Goal: Obtain resource: Download file/media

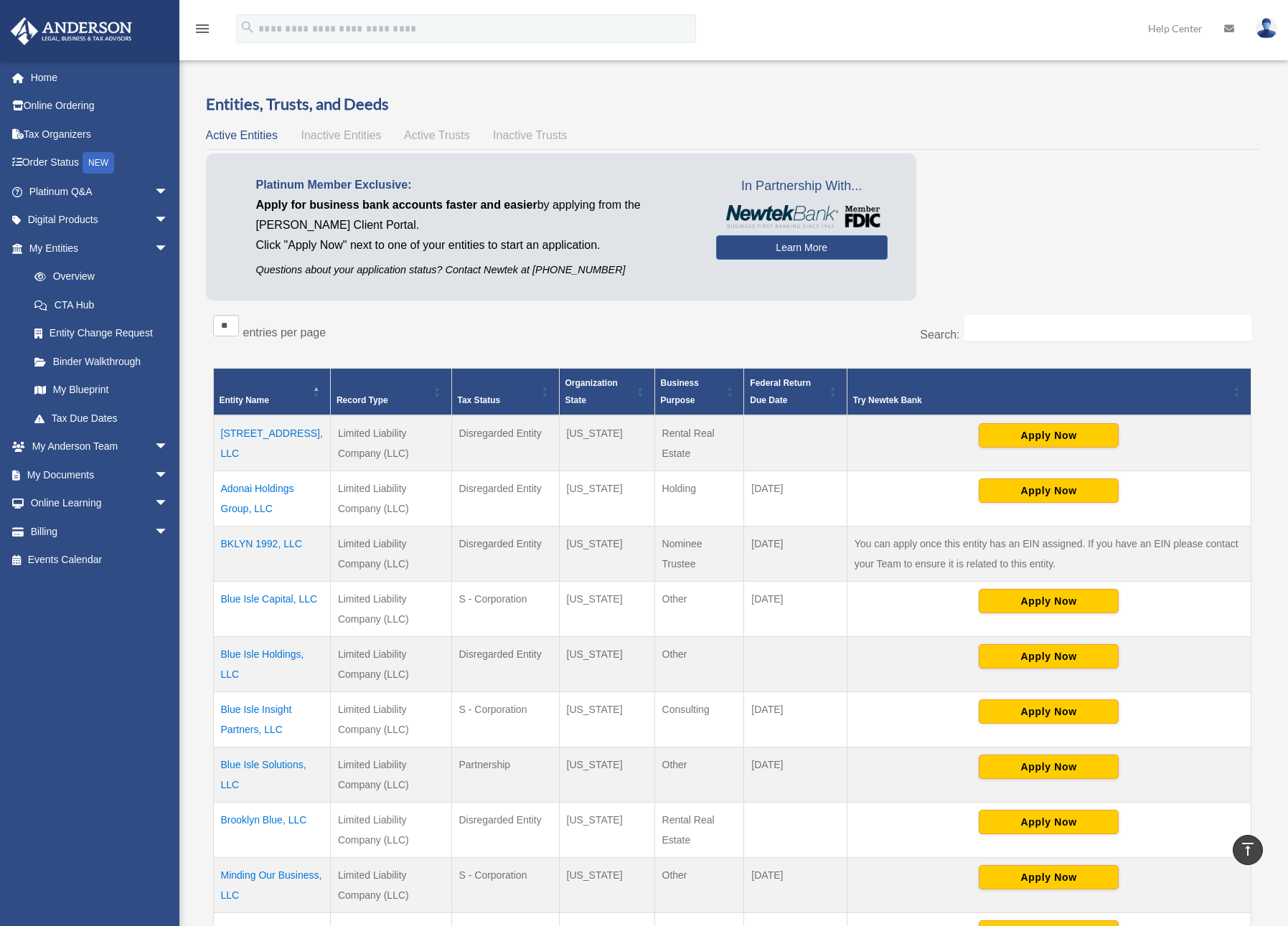
scroll to position [460, 0]
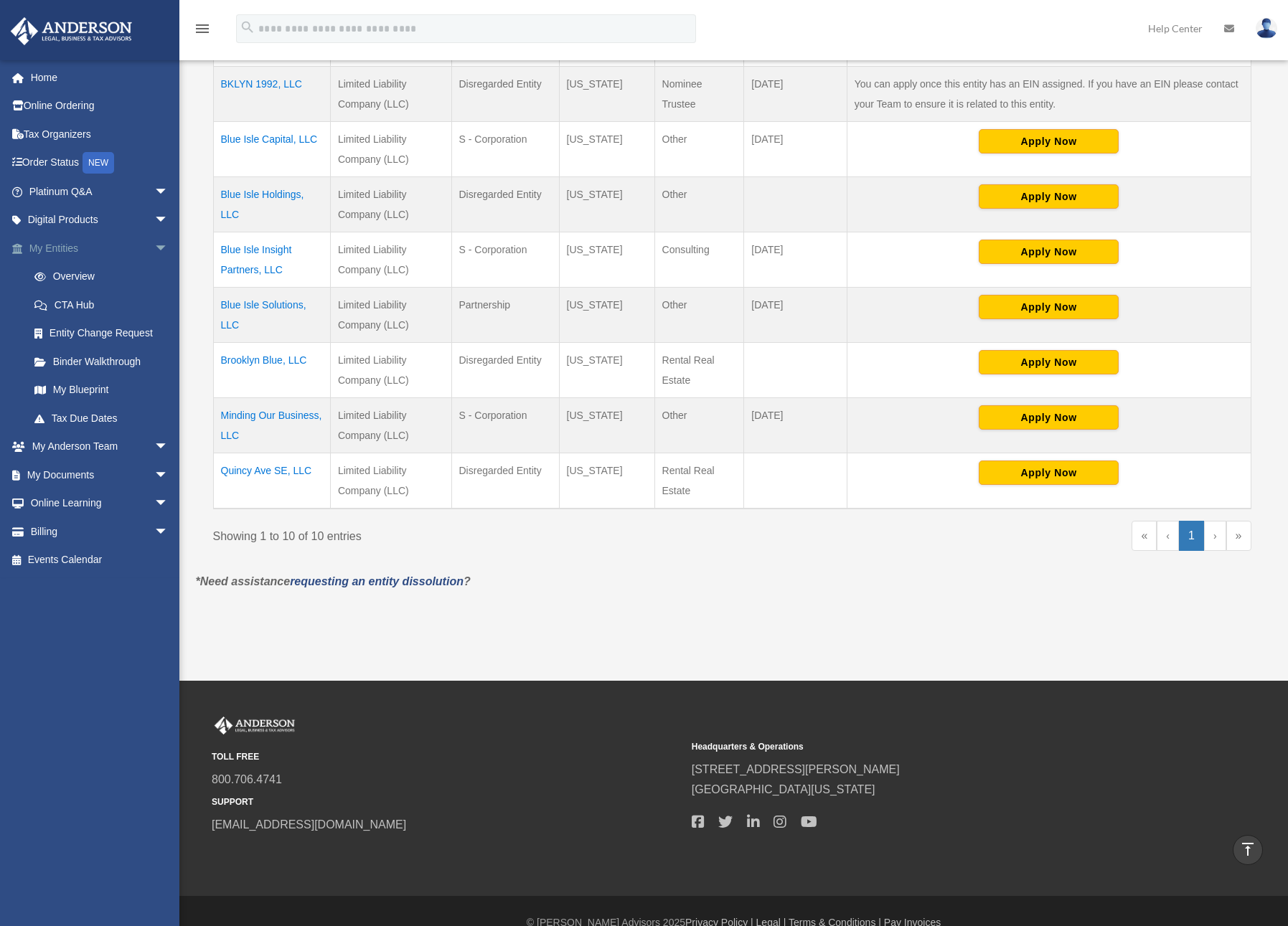
click at [65, 252] on link "My Entities arrow_drop_down" at bounding box center [100, 248] width 180 height 29
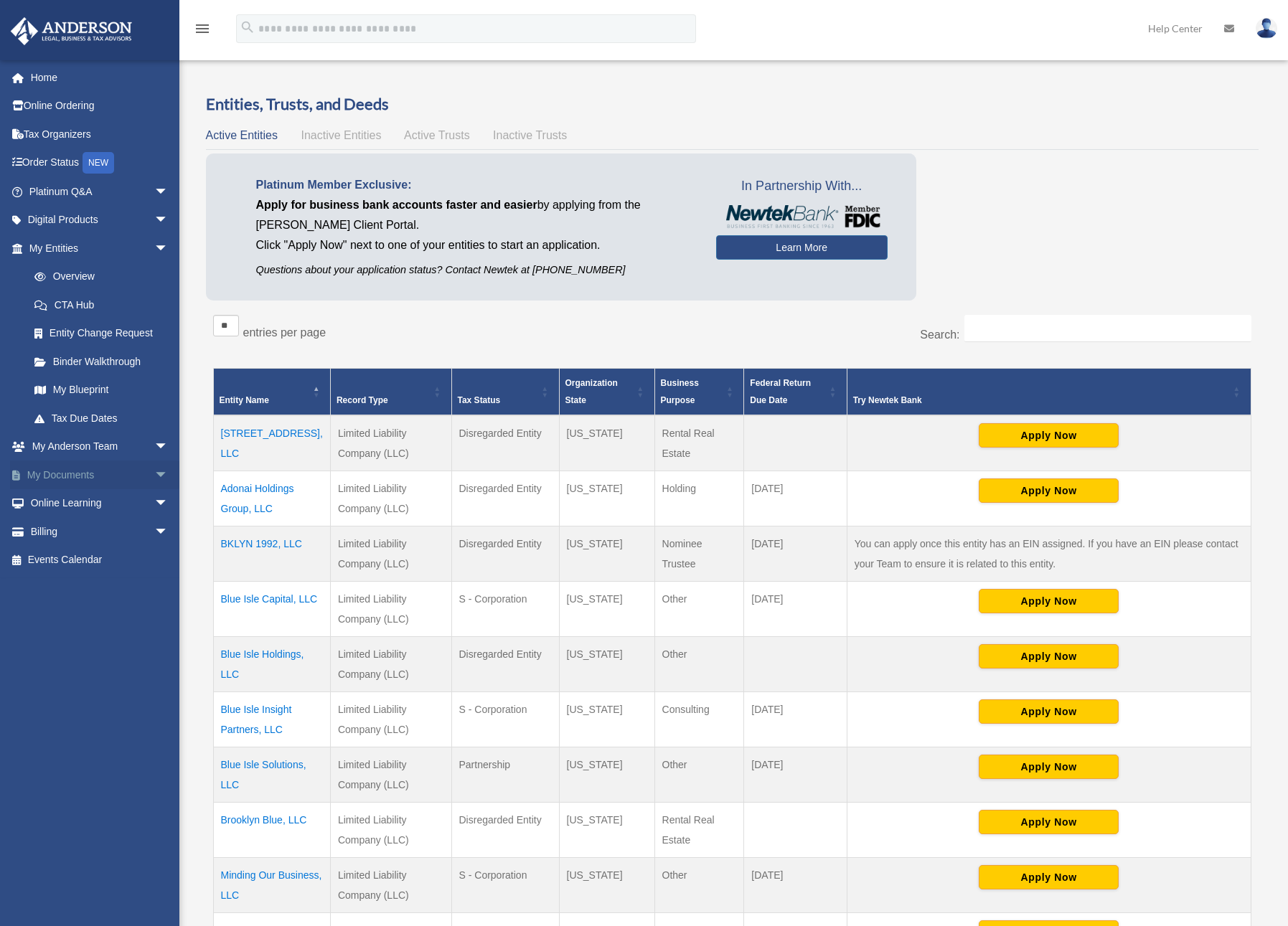
click at [154, 470] on span "arrow_drop_down" at bounding box center [168, 475] width 29 height 30
click at [60, 500] on link "Box" at bounding box center [105, 503] width 170 height 29
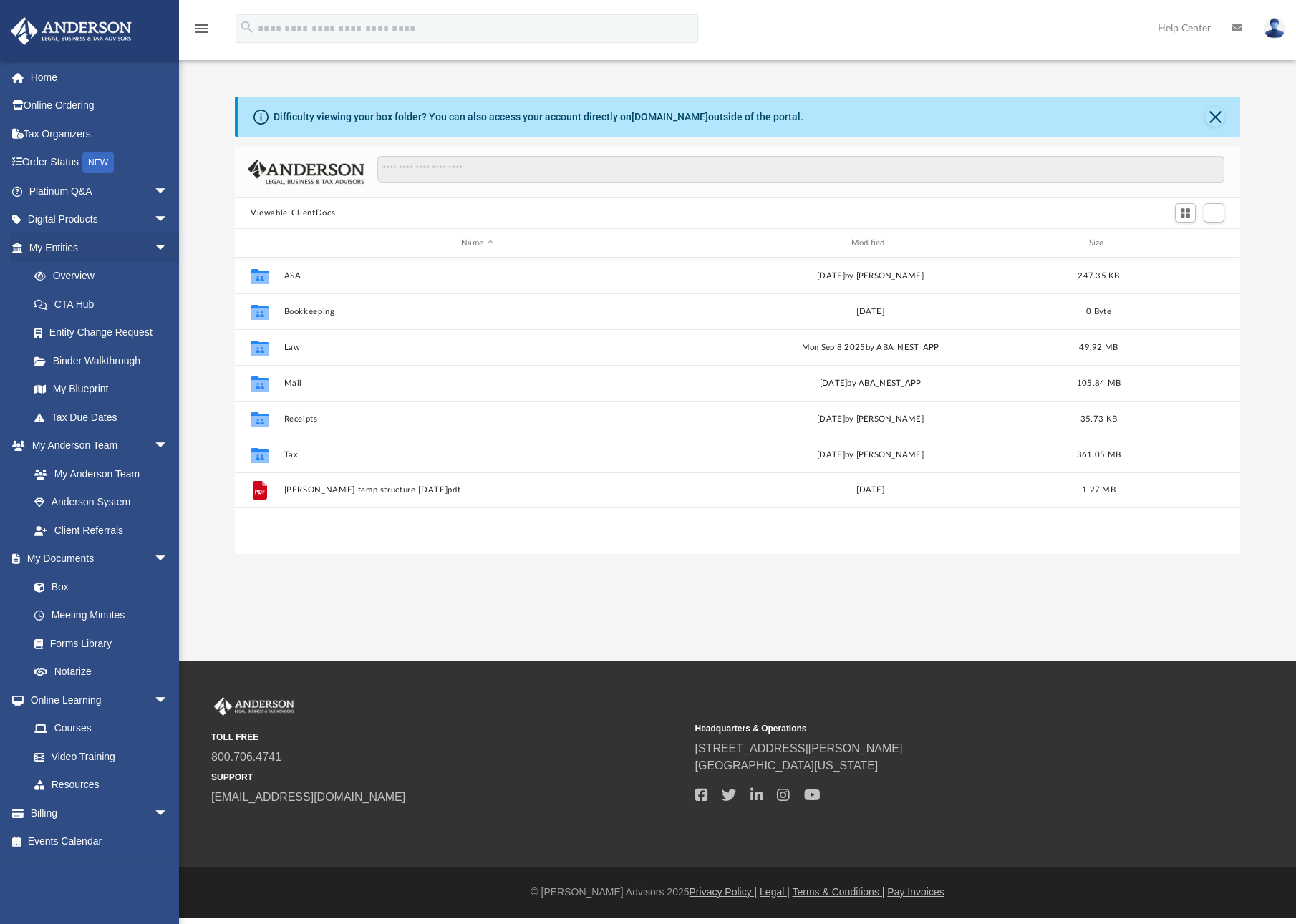
scroll to position [315, 995]
click at [265, 460] on icon "grid" at bounding box center [260, 456] width 19 height 12
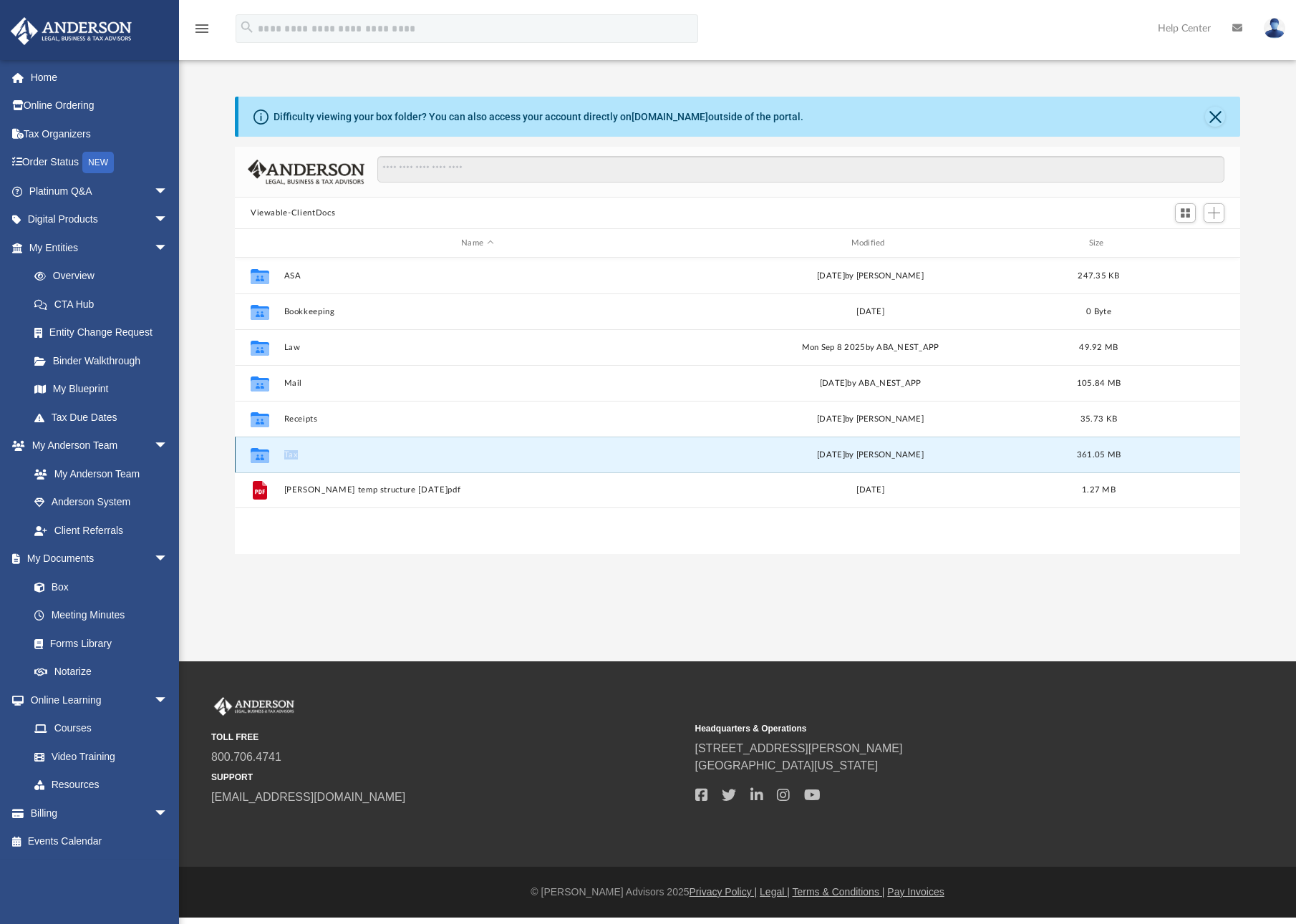
click at [265, 460] on icon "grid" at bounding box center [260, 456] width 19 height 12
click at [292, 456] on button "Tax" at bounding box center [478, 455] width 387 height 9
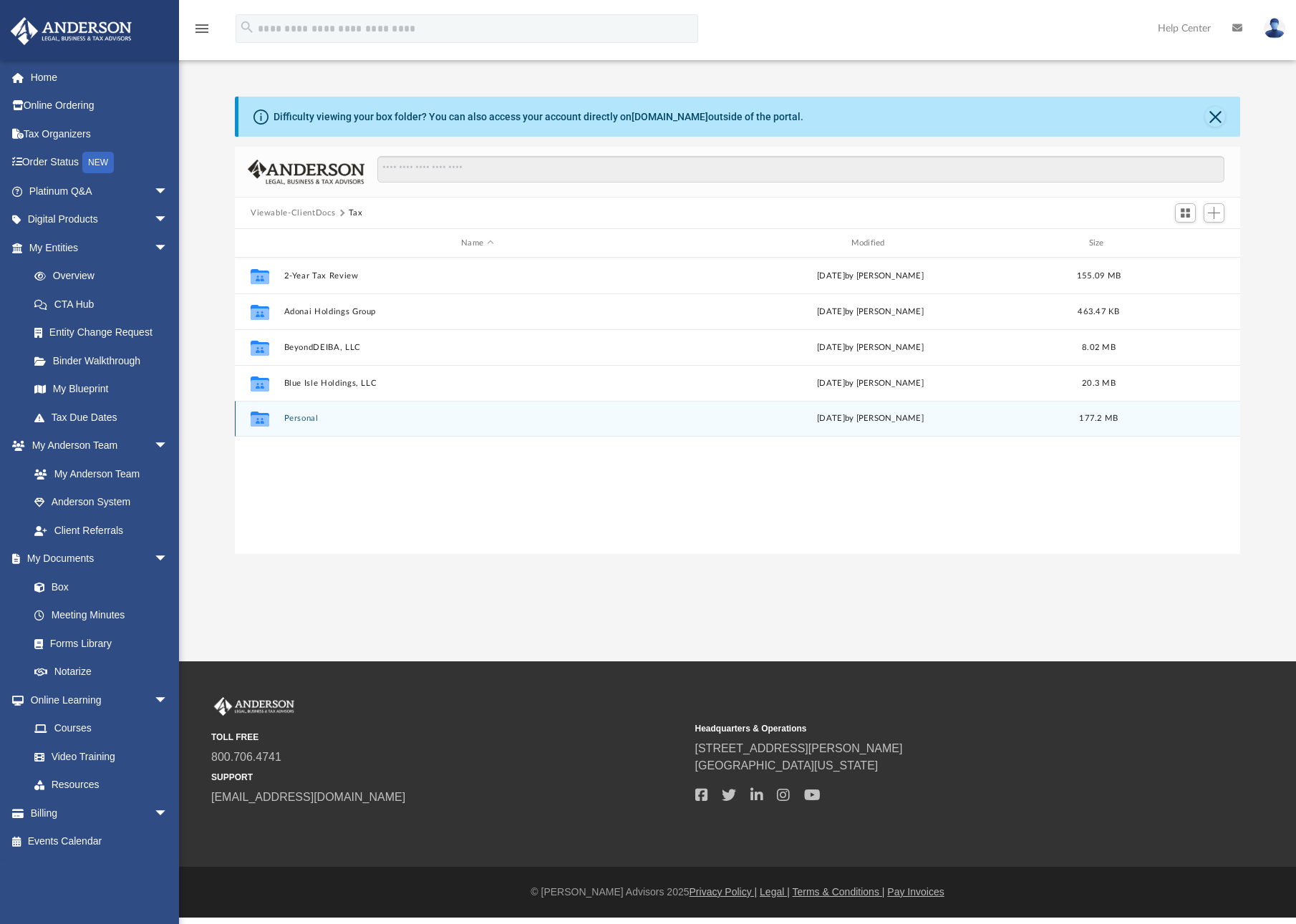
click at [309, 422] on button "Personal" at bounding box center [478, 419] width 387 height 9
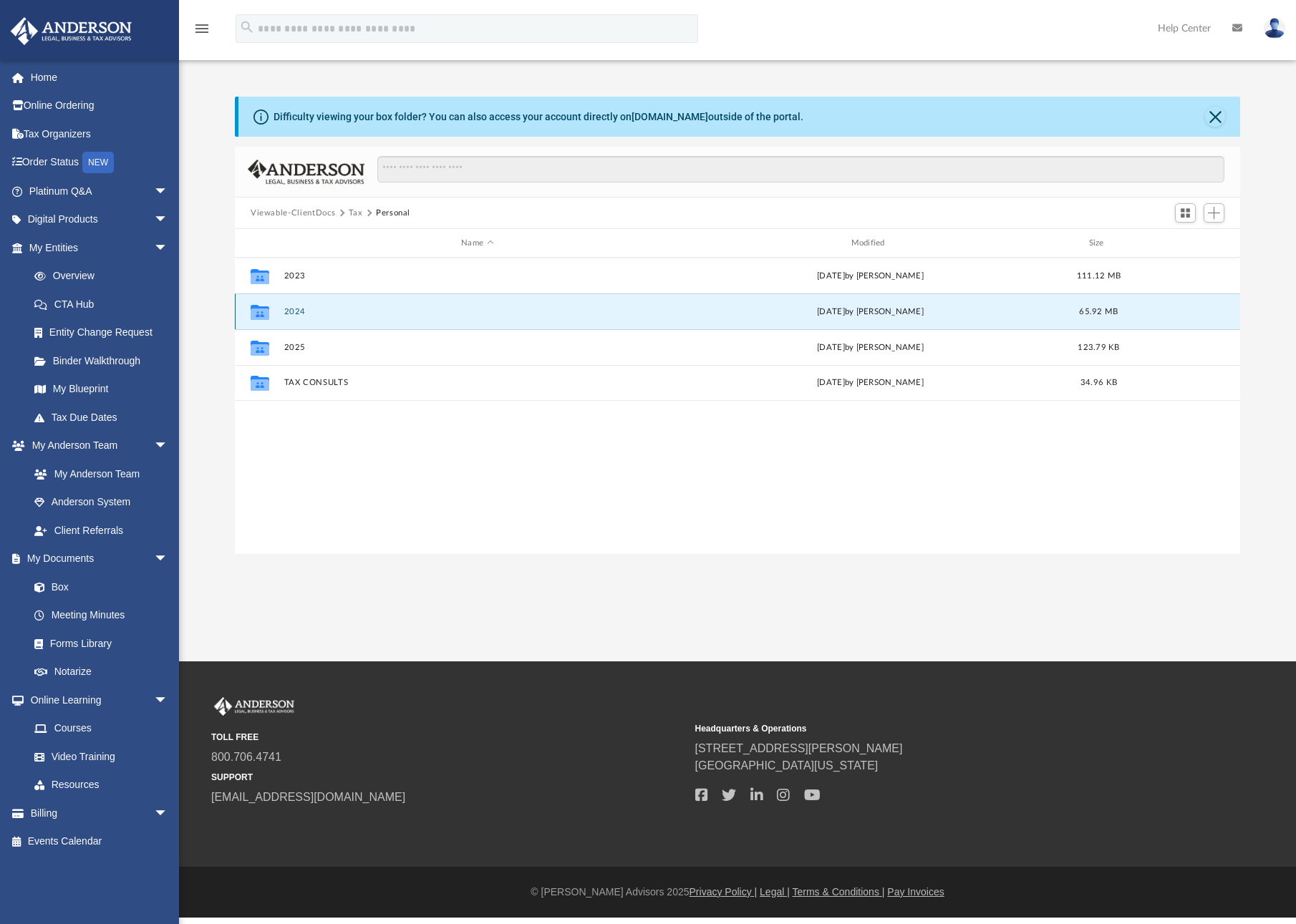
click at [294, 312] on button "2024" at bounding box center [478, 312] width 387 height 9
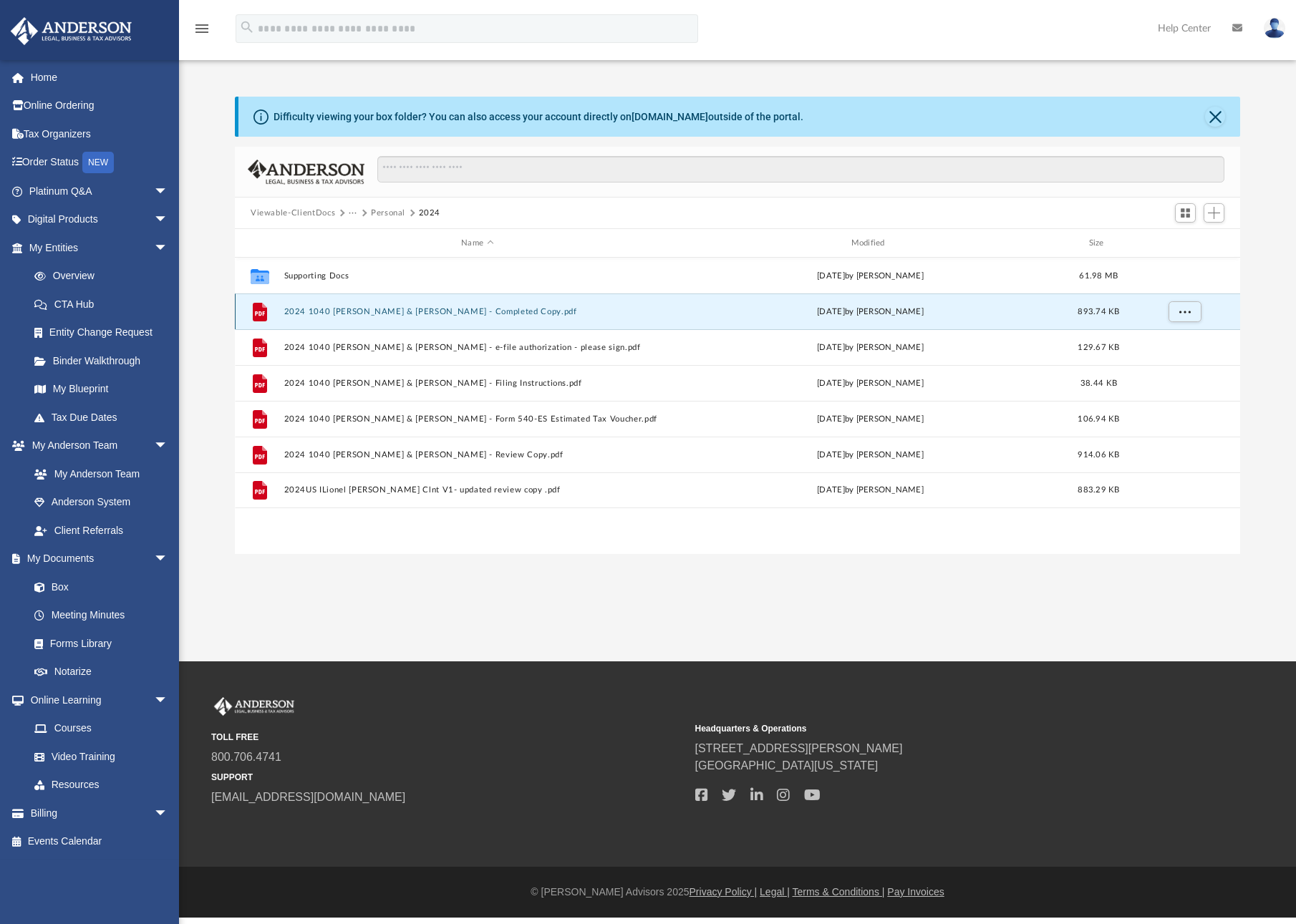
click at [420, 315] on button "2024 1040 Alleyne, Lionel & Fatima - Completed Copy.pdf" at bounding box center [478, 312] width 387 height 9
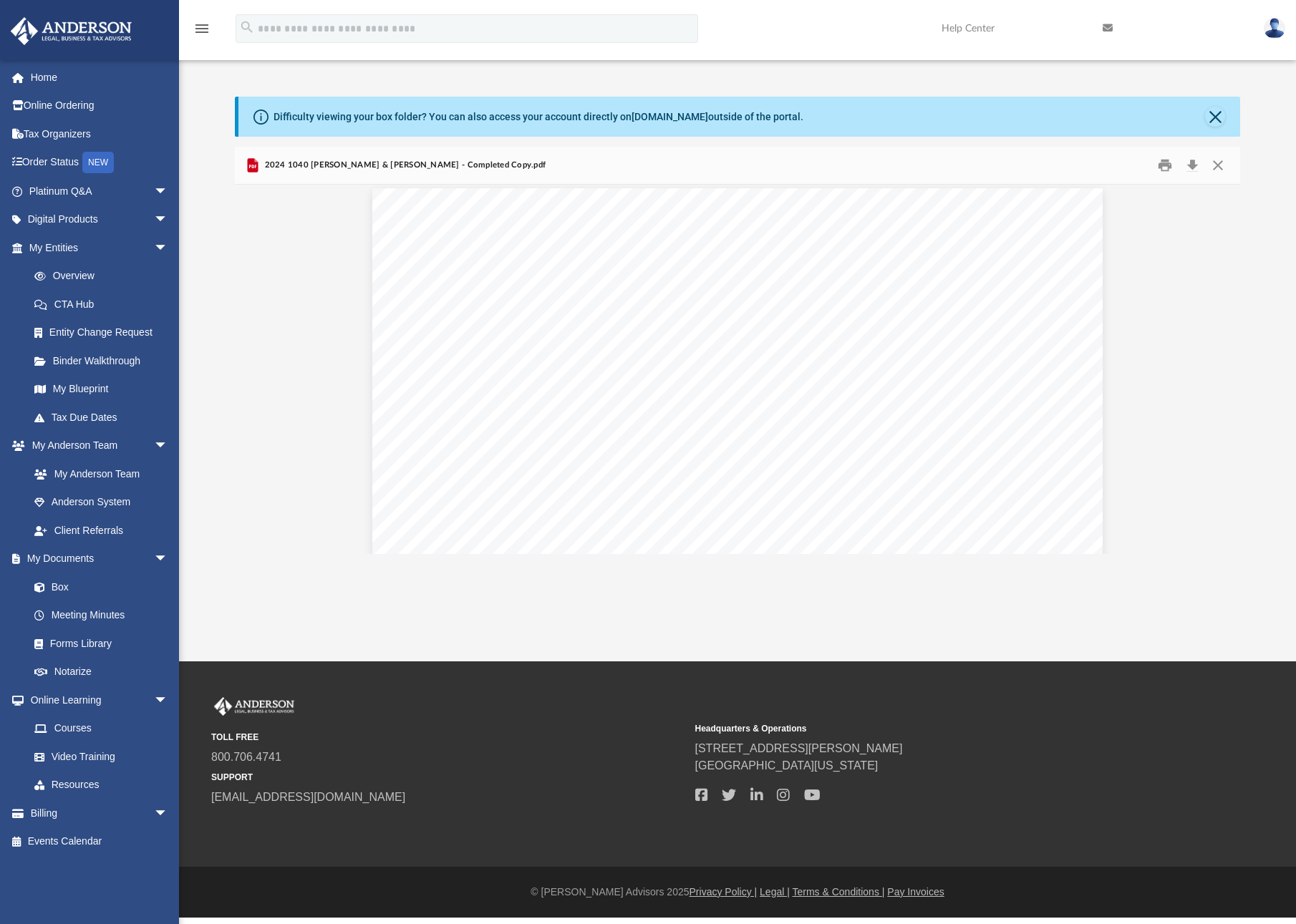
scroll to position [13328, 0]
click at [1166, 165] on button "Print" at bounding box center [1165, 166] width 29 height 23
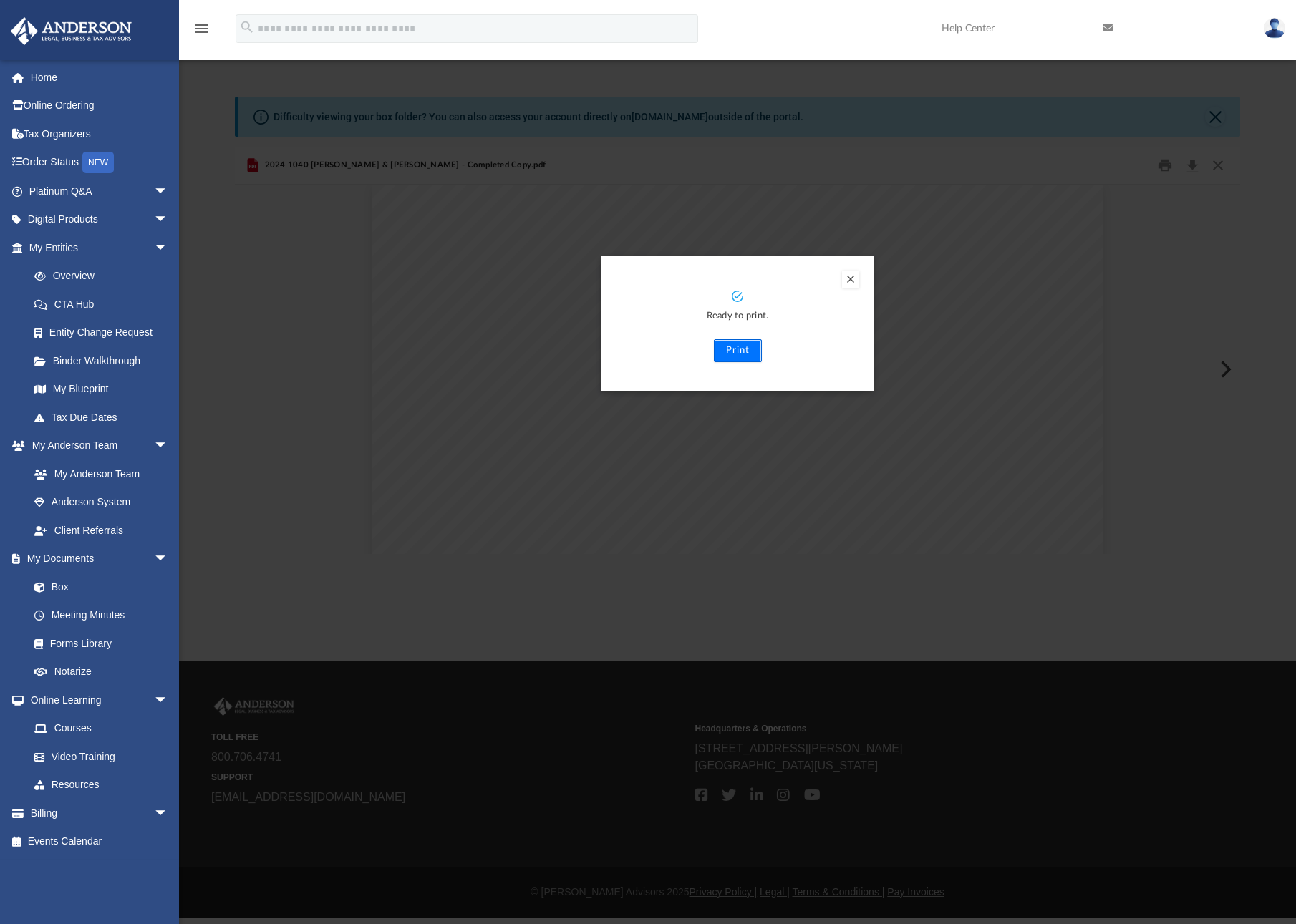
click at [748, 350] on button "Print" at bounding box center [738, 350] width 48 height 23
